Goal: Find specific page/section: Find specific page/section

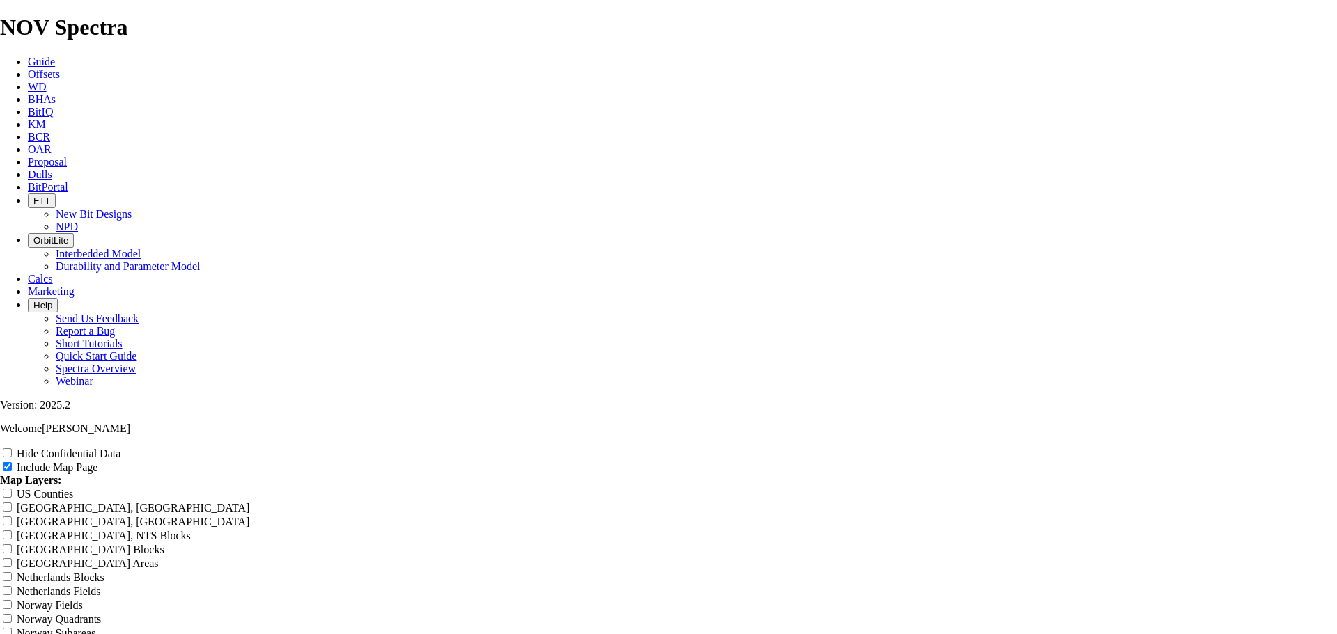
scroll to position [1788, 0]
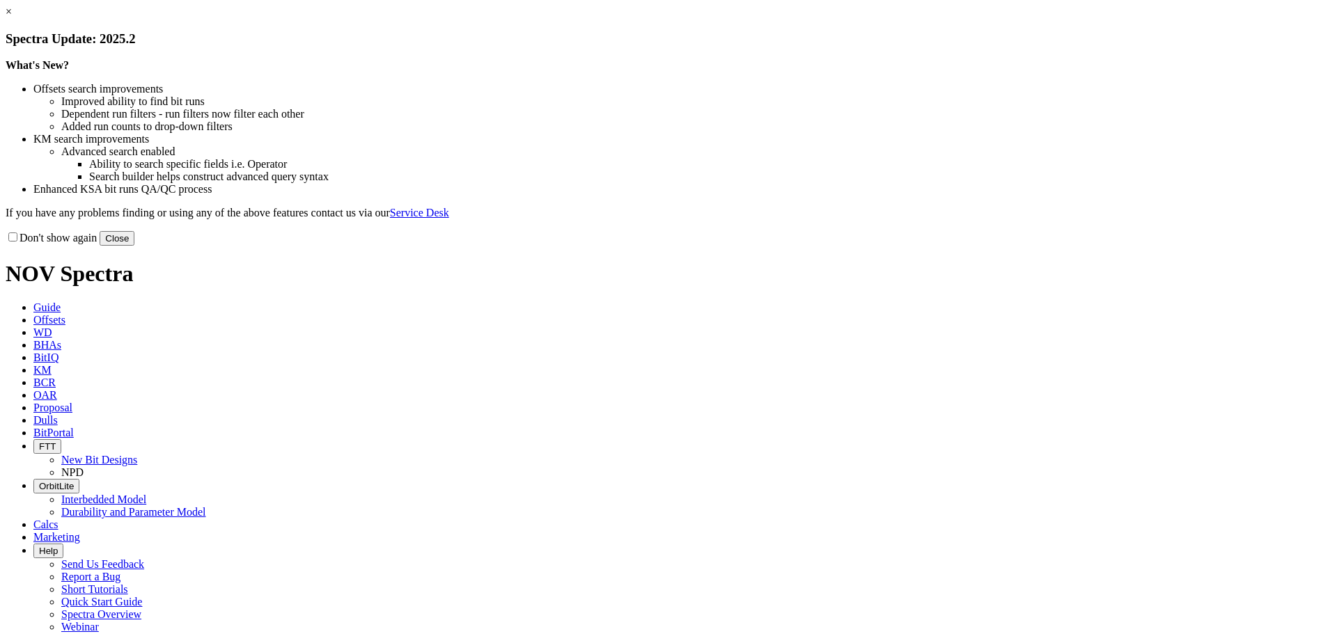
click at [134, 246] on button "Close" at bounding box center [117, 238] width 35 height 15
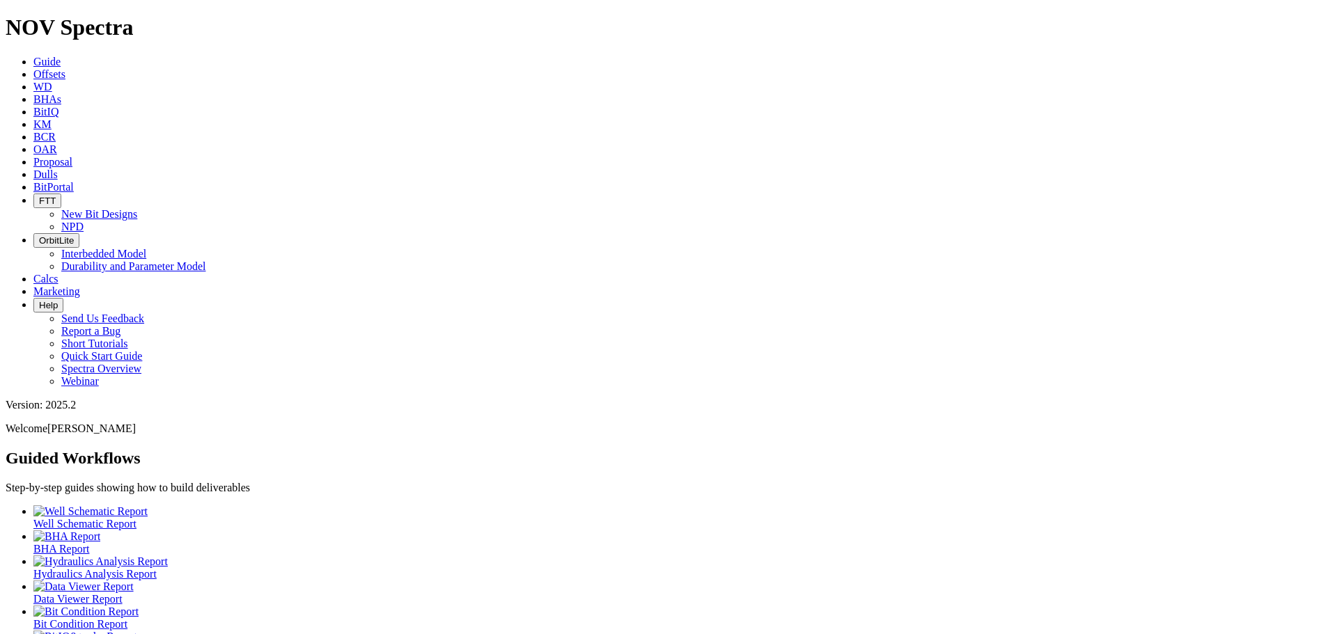
click at [65, 68] on link "Offsets" at bounding box center [49, 74] width 32 height 12
